Goal: Transaction & Acquisition: Obtain resource

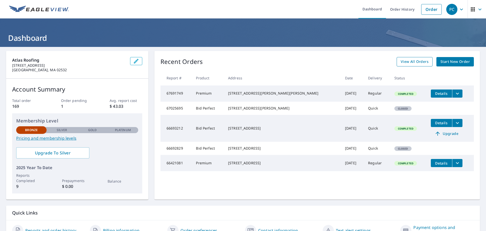
click at [409, 63] on span "View All Orders" at bounding box center [415, 61] width 28 height 6
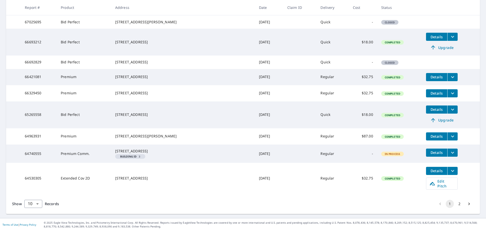
scroll to position [132, 0]
click at [455, 201] on button "2" at bounding box center [459, 203] width 8 height 8
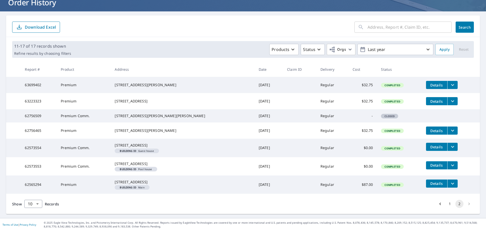
scroll to position [62, 0]
click at [446, 204] on button "1" at bounding box center [450, 203] width 8 height 8
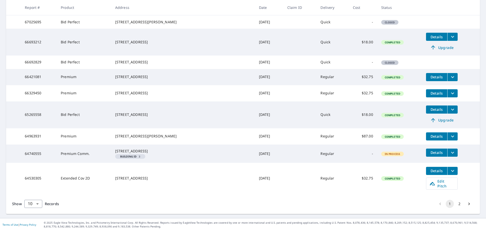
scroll to position [6, 0]
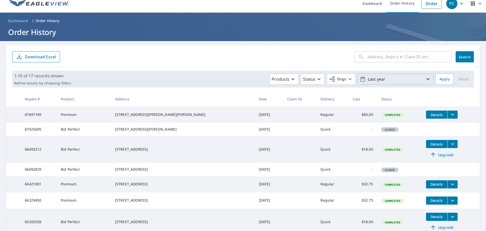
click at [420, 78] on p "Last year" at bounding box center [395, 79] width 59 height 9
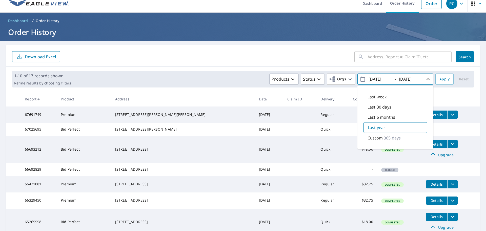
click at [394, 139] on p "365 days" at bounding box center [392, 138] width 17 height 6
click at [391, 127] on div "Last year" at bounding box center [395, 127] width 64 height 10
click at [387, 139] on p "365 days" at bounding box center [392, 138] width 17 height 6
click at [388, 129] on div "Last year" at bounding box center [395, 127] width 64 height 10
click at [387, 136] on p "365 days" at bounding box center [392, 138] width 17 height 6
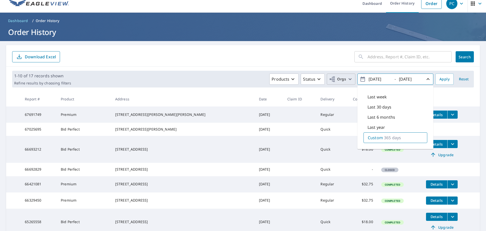
click at [330, 79] on icon "button" at bounding box center [332, 79] width 5 height 6
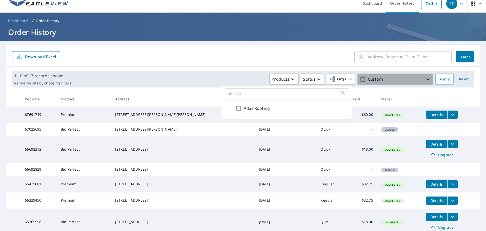
click at [360, 78] on icon "button" at bounding box center [362, 78] width 5 height 5
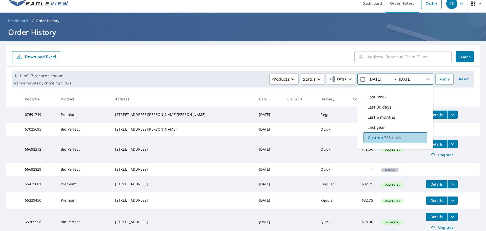
click at [384, 138] on p "365 days" at bounding box center [392, 137] width 17 height 6
click at [374, 78] on input "[DATE]" at bounding box center [379, 79] width 25 height 8
type input "[DATE]"
click at [404, 78] on input "[DATE]" at bounding box center [409, 79] width 25 height 8
type input "[DATE]"
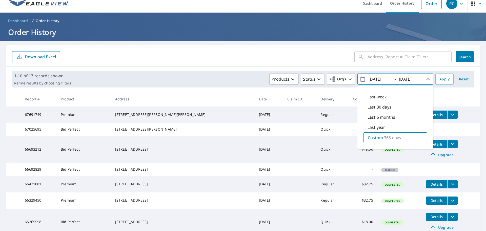
click at [463, 56] on span "Search" at bounding box center [465, 56] width 10 height 5
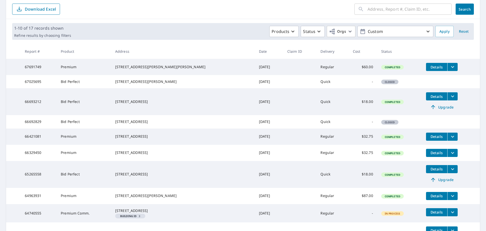
scroll to position [132, 0]
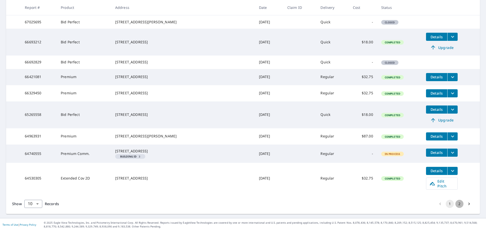
click at [456, 202] on button "2" at bounding box center [459, 203] width 8 height 8
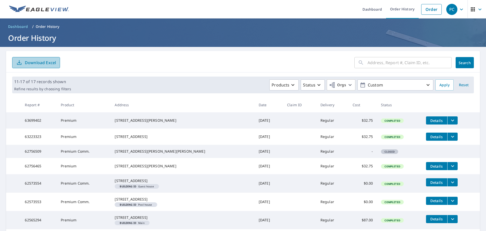
click at [52, 63] on p "Download Excel" at bounding box center [40, 63] width 31 height 6
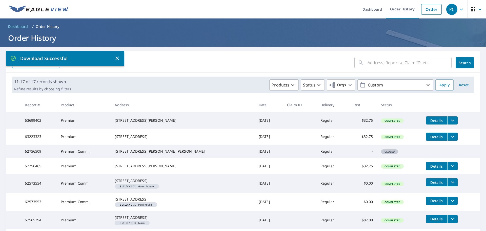
click at [393, 62] on input "text" at bounding box center [410, 62] width 84 height 14
type input "[STREET_ADDRESS][PERSON_NAME][PERSON_NAME]"
click at [466, 65] on span "Search" at bounding box center [465, 62] width 10 height 5
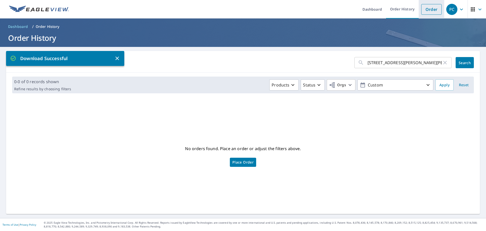
click at [431, 10] on link "Order" at bounding box center [431, 9] width 21 height 11
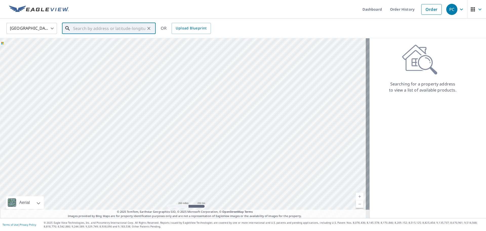
click at [94, 28] on input "text" at bounding box center [109, 28] width 72 height 14
click at [91, 49] on p "[GEOGRAPHIC_DATA]" at bounding box center [111, 48] width 79 height 5
type input "[STREET_ADDRESS][PERSON_NAME]"
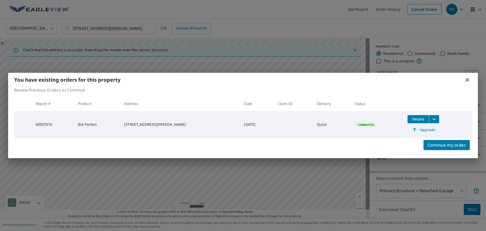
click at [431, 118] on icon "filesDropdownBtn-60937018" at bounding box center [434, 119] width 6 height 6
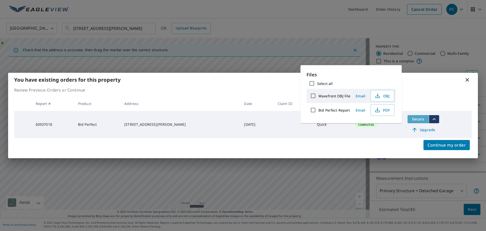
click at [411, 118] on span "Details" at bounding box center [418, 118] width 15 height 5
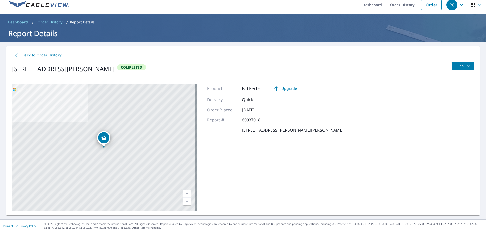
scroll to position [6, 0]
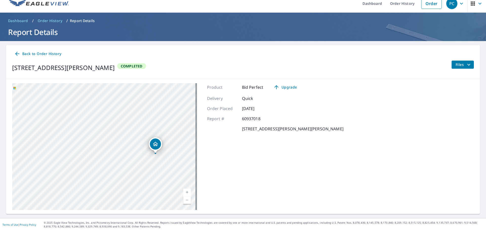
drag, startPoint x: 188, startPoint y: 157, endPoint x: 153, endPoint y: 154, distance: 34.6
click at [153, 154] on div "[STREET_ADDRESS][PERSON_NAME]" at bounding box center [104, 146] width 185 height 127
click at [456, 66] on span "Files" at bounding box center [464, 65] width 16 height 6
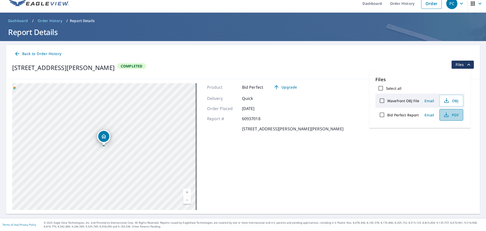
click at [447, 116] on icon "button" at bounding box center [446, 116] width 4 height 2
